Goal: Task Accomplishment & Management: Manage account settings

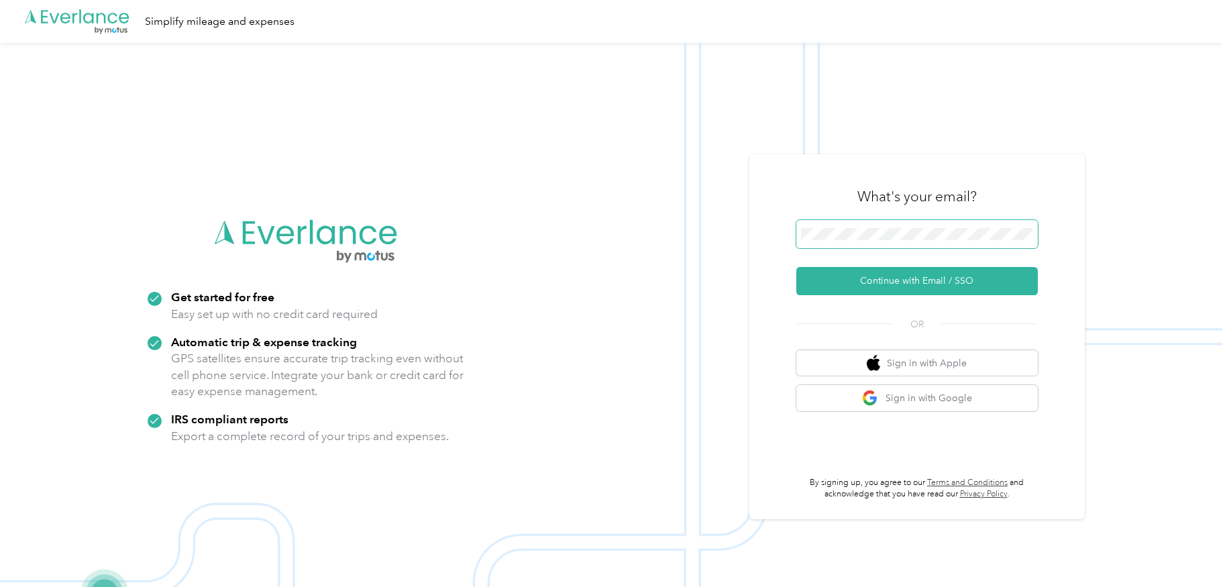
click at [896, 225] on span at bounding box center [918, 234] width 242 height 28
click at [880, 283] on button "Continue with Email / SSO" at bounding box center [918, 281] width 242 height 28
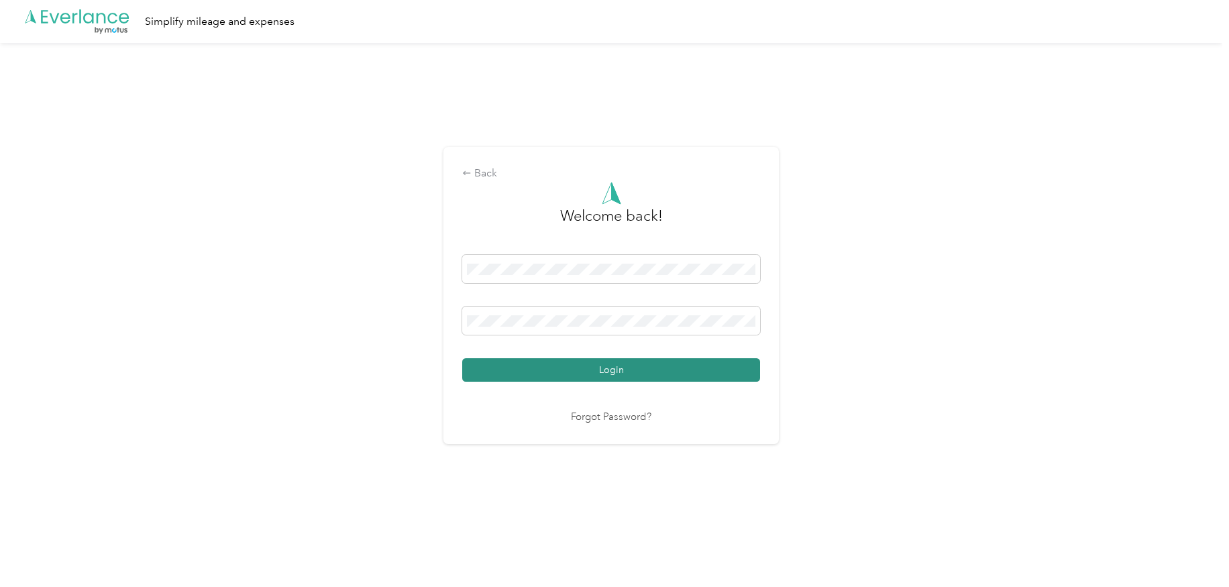
click at [522, 368] on button "Login" at bounding box center [611, 369] width 298 height 23
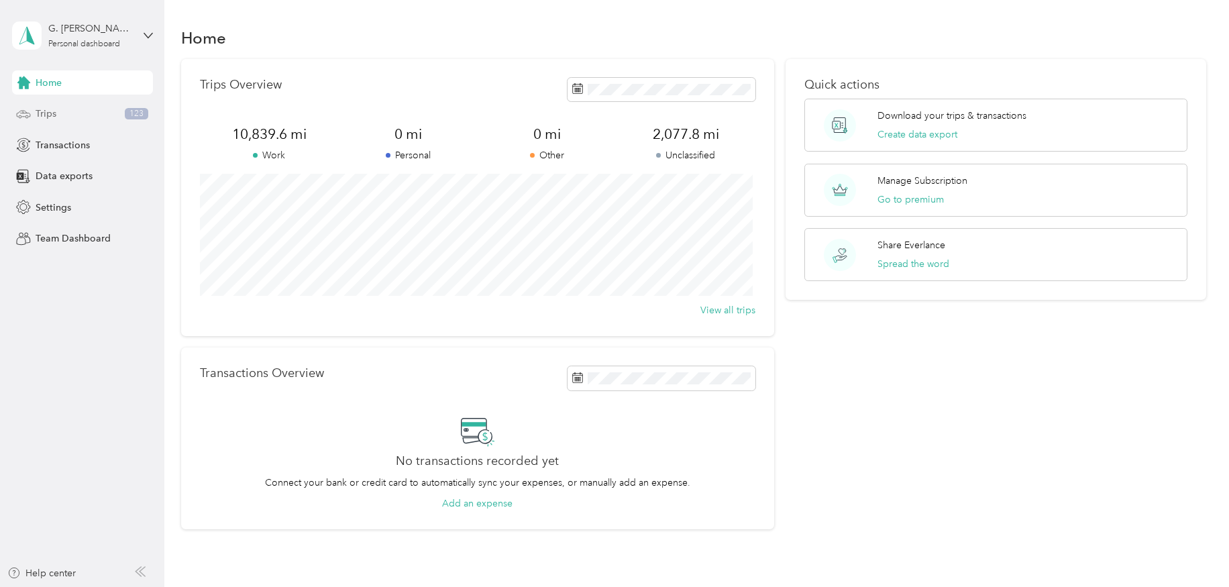
click at [48, 113] on span "Trips" at bounding box center [46, 114] width 21 height 14
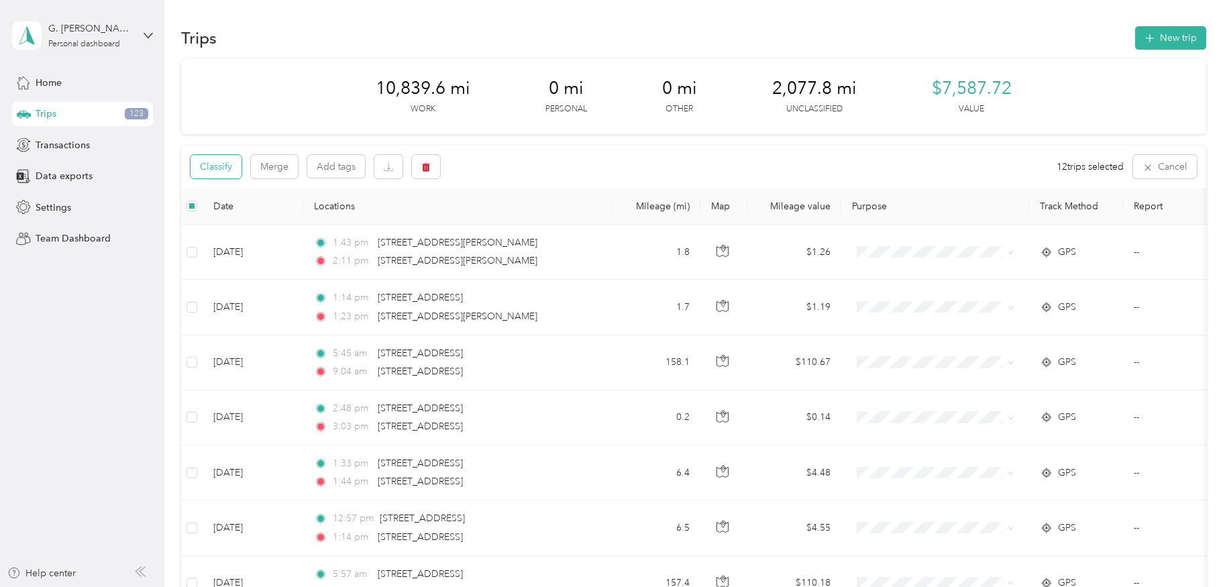
click at [229, 167] on button "Classify" at bounding box center [216, 166] width 51 height 23
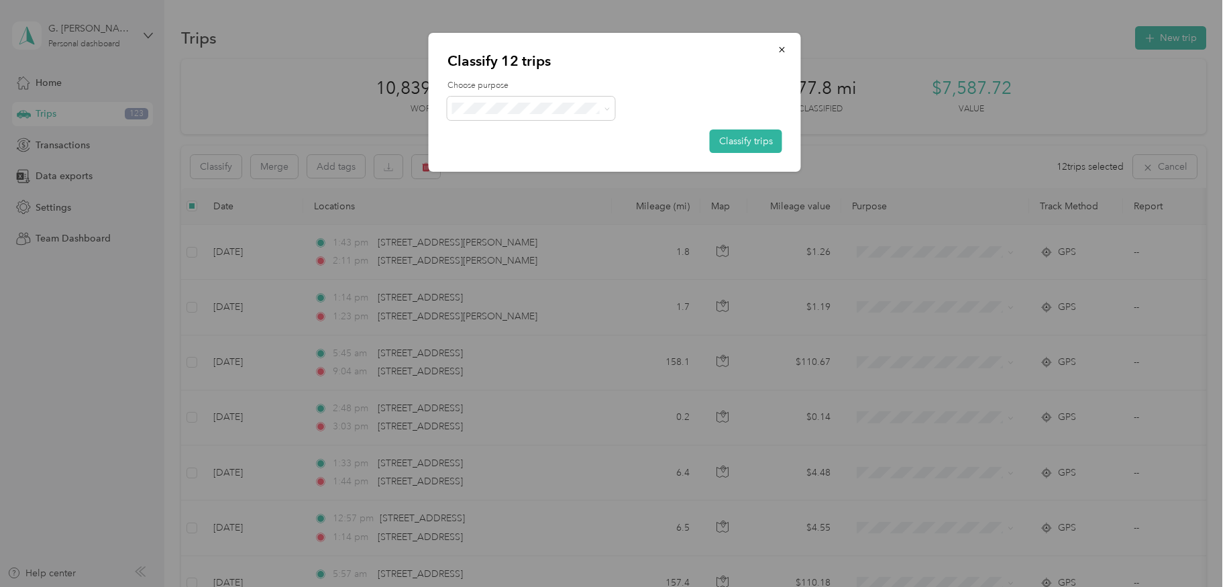
click at [518, 138] on li "Work" at bounding box center [532, 128] width 168 height 23
click at [741, 141] on button "Classify trips" at bounding box center [746, 141] width 72 height 23
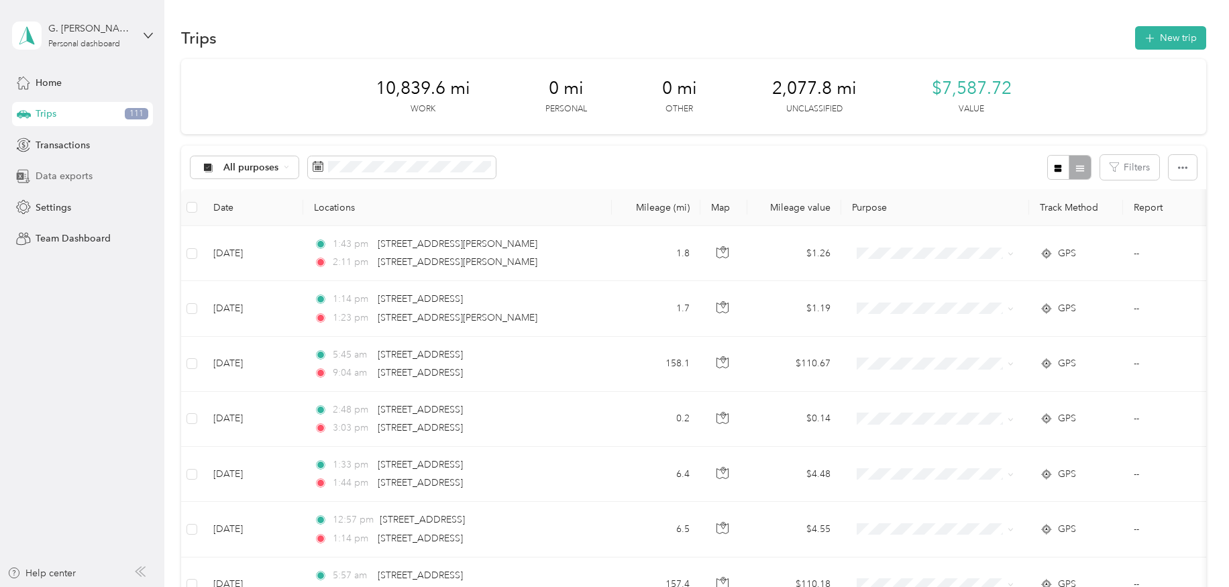
click at [50, 174] on span "Data exports" at bounding box center [64, 176] width 57 height 14
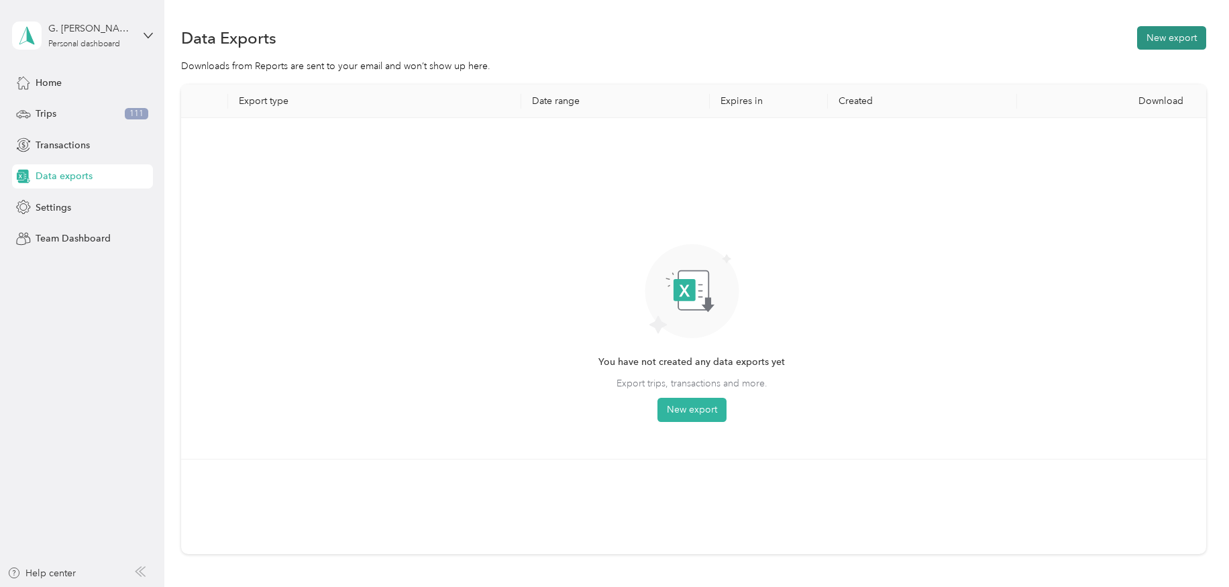
click at [1159, 39] on button "New export" at bounding box center [1172, 37] width 69 height 23
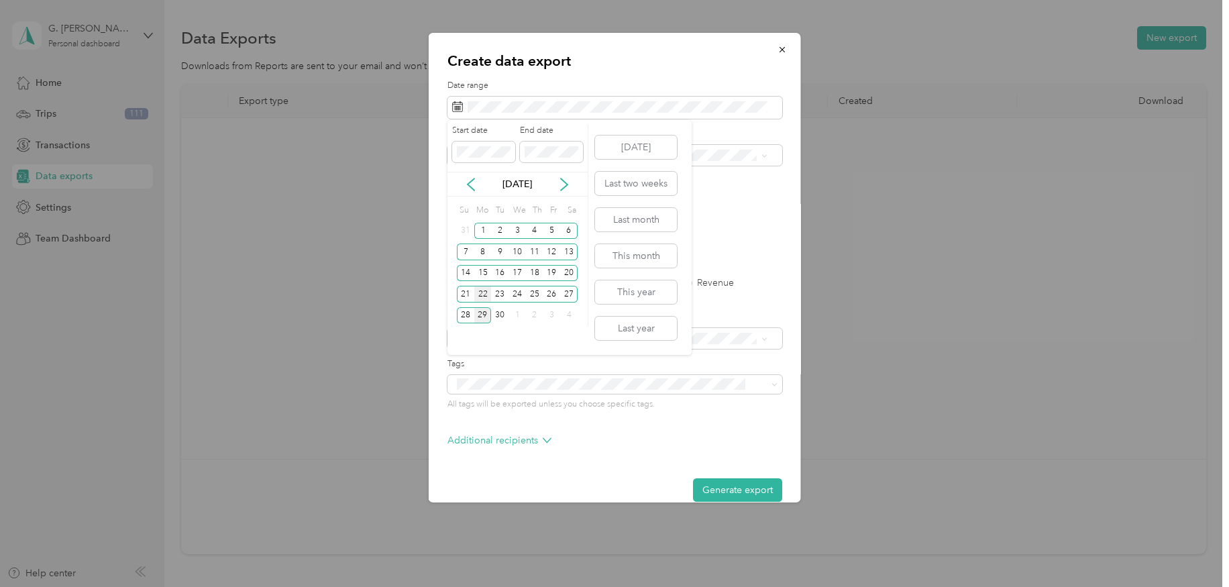
click at [483, 295] on div "22" at bounding box center [482, 294] width 17 height 17
click at [500, 294] on div "23" at bounding box center [499, 294] width 17 height 17
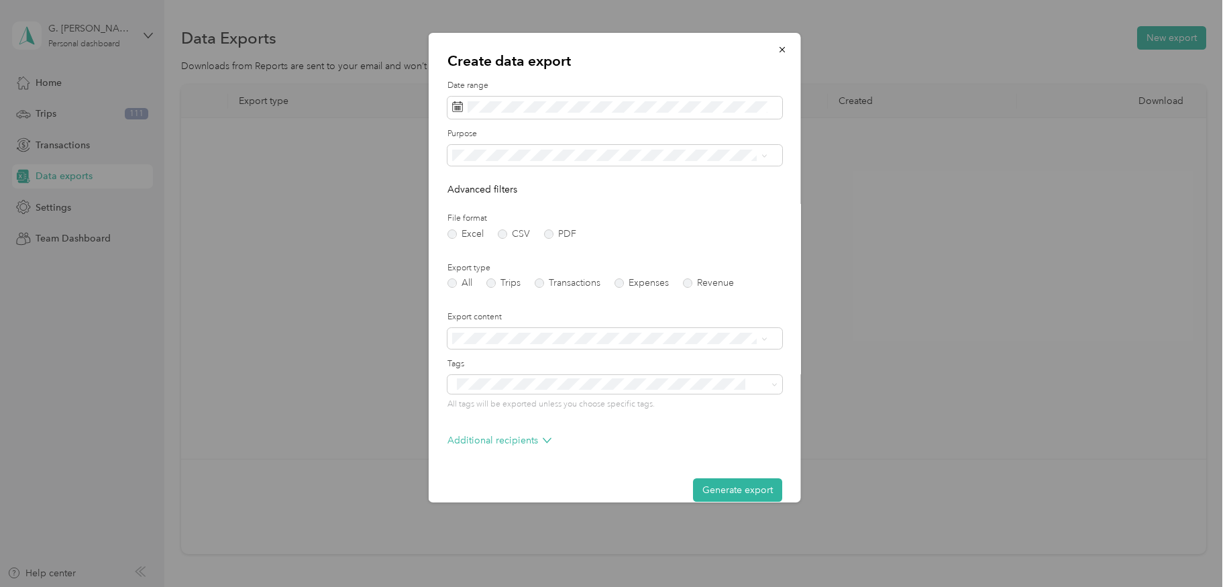
click at [479, 203] on div "Work" at bounding box center [610, 202] width 306 height 14
click at [546, 236] on label "PDF" at bounding box center [560, 234] width 32 height 9
click at [494, 285] on label "Trips" at bounding box center [504, 283] width 34 height 9
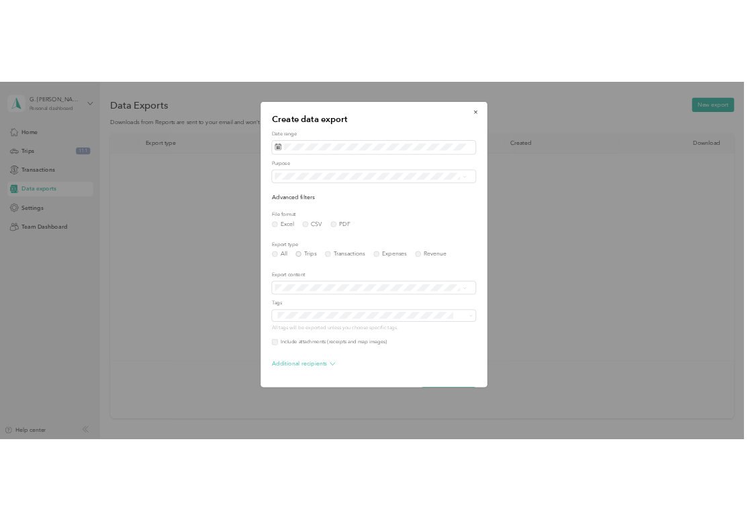
scroll to position [42, 0]
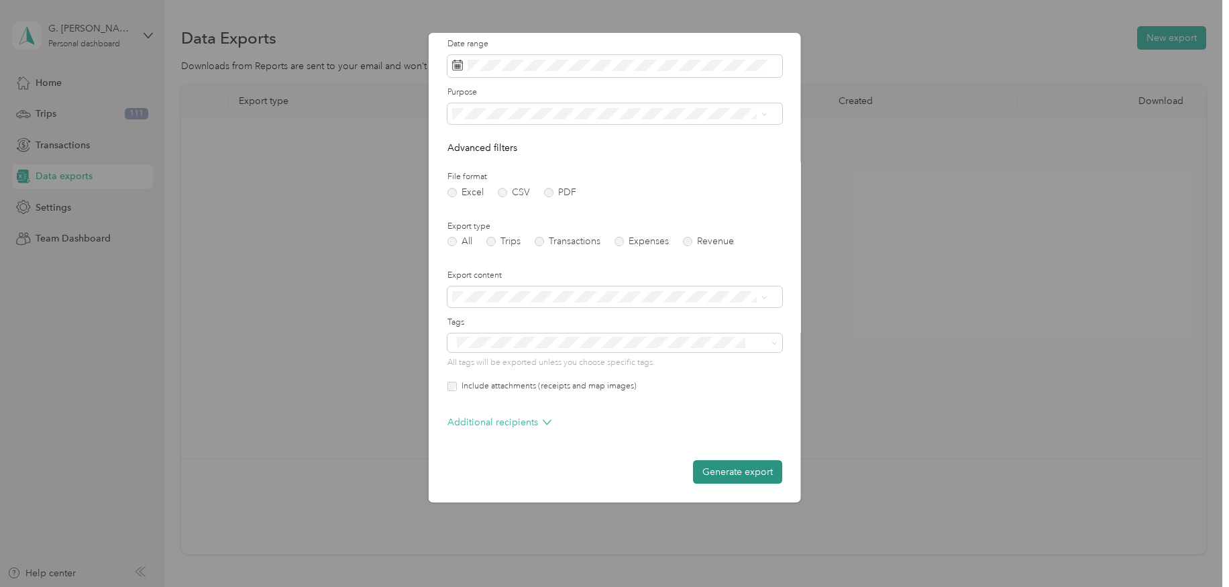
click at [715, 472] on button "Generate export" at bounding box center [737, 471] width 89 height 23
